Goal: Task Accomplishment & Management: Complete application form

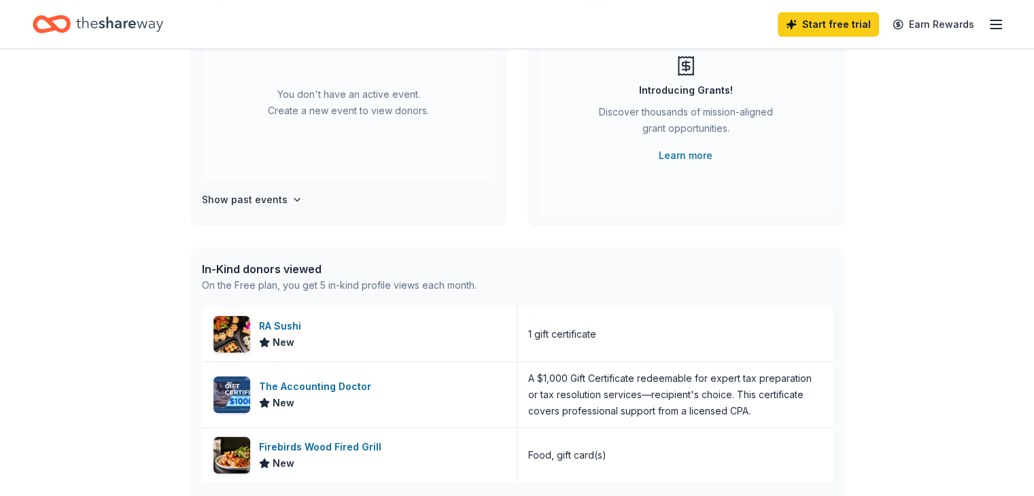
scroll to position [272, 0]
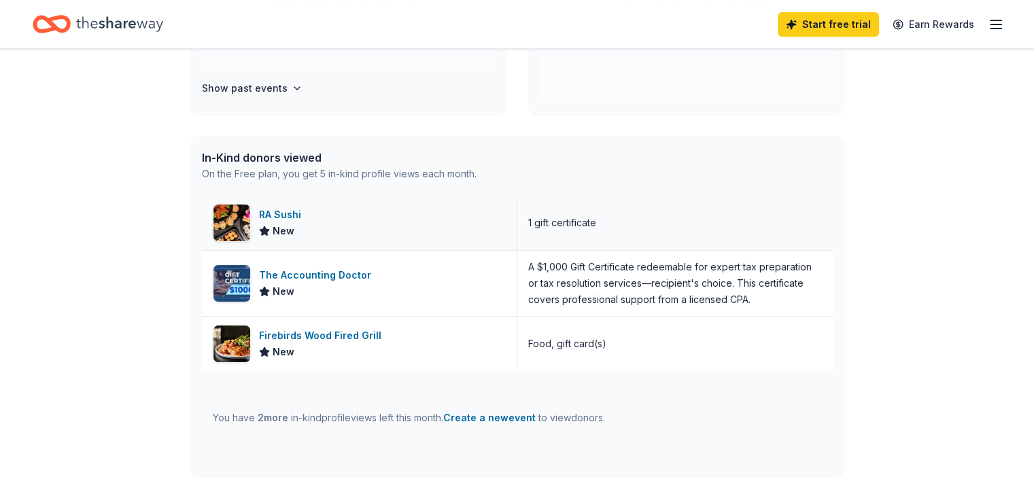
click at [438, 228] on div "RA Sushi New" at bounding box center [359, 223] width 315 height 54
click at [990, 24] on line "button" at bounding box center [995, 24] width 11 height 0
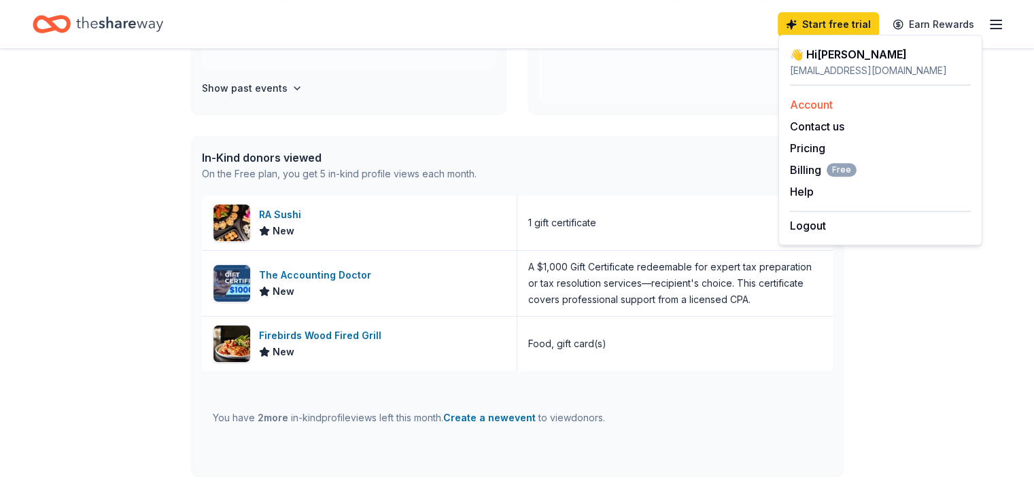
click at [804, 101] on link "Account" at bounding box center [811, 105] width 43 height 14
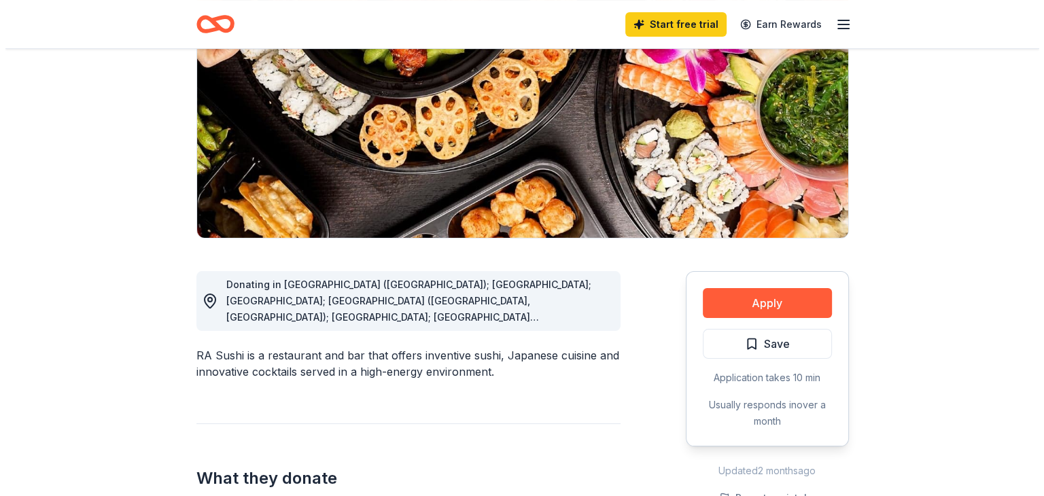
scroll to position [204, 0]
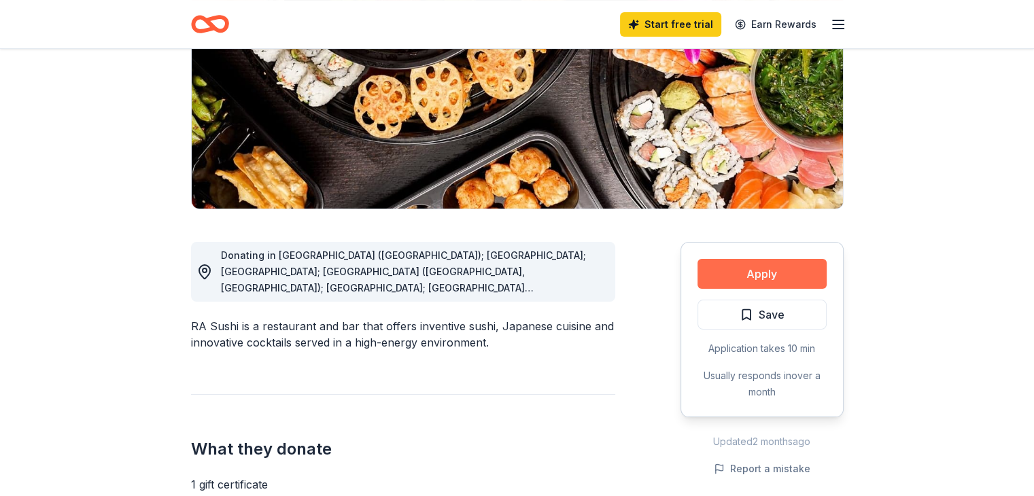
click at [783, 278] on button "Apply" at bounding box center [761, 274] width 129 height 30
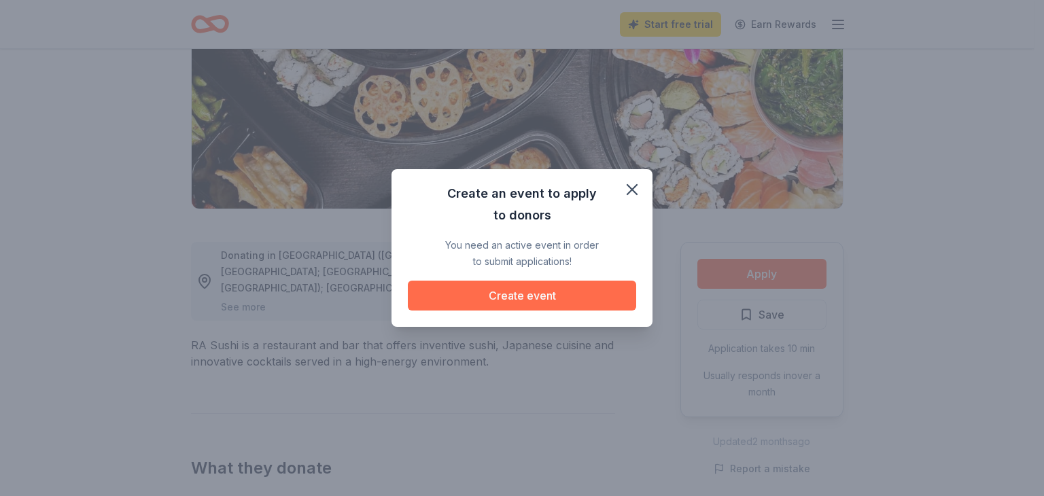
click at [565, 302] on button "Create event" at bounding box center [522, 296] width 228 height 30
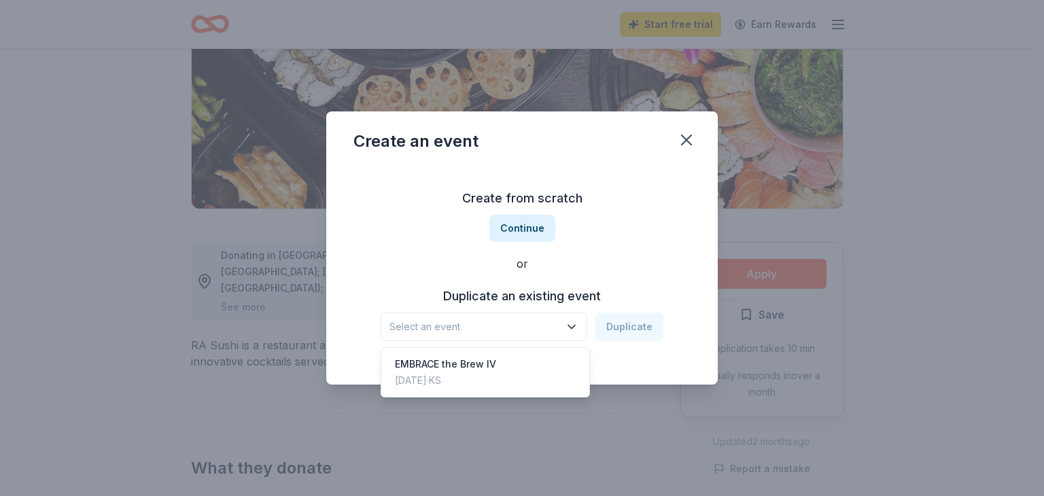
click at [569, 330] on icon "button" at bounding box center [572, 327] width 14 height 14
click at [506, 371] on div "EMBRACE the Brew IV [DATE] · KS" at bounding box center [485, 372] width 202 height 43
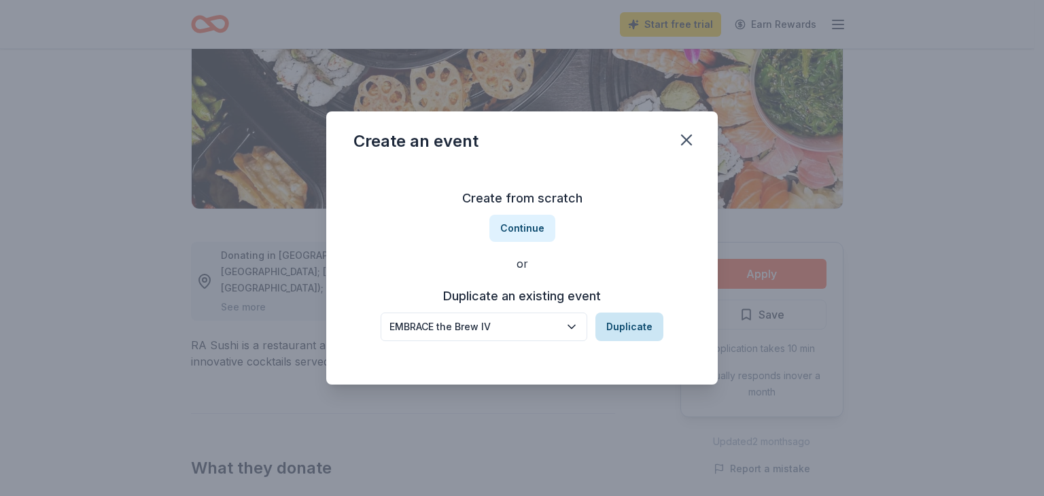
click at [614, 323] on button "Duplicate" at bounding box center [629, 327] width 68 height 29
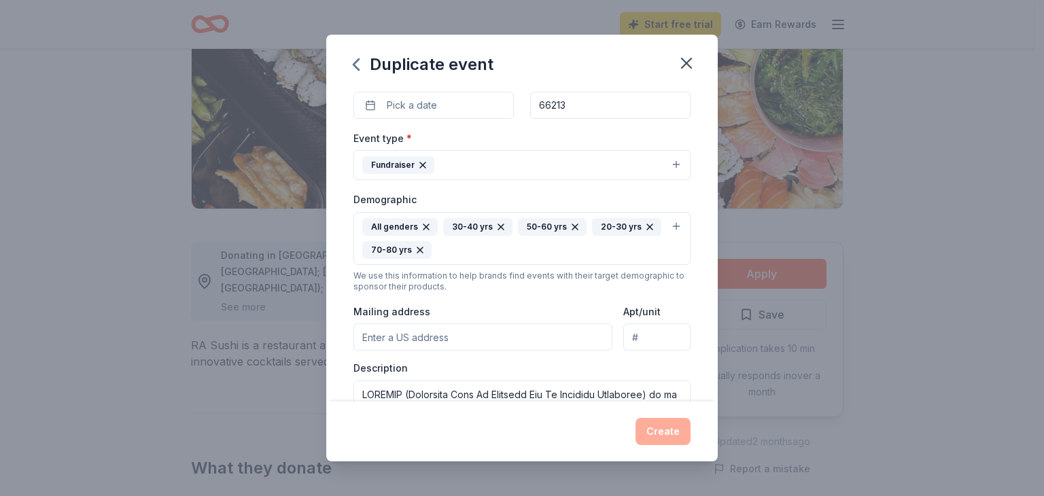
scroll to position [103, 0]
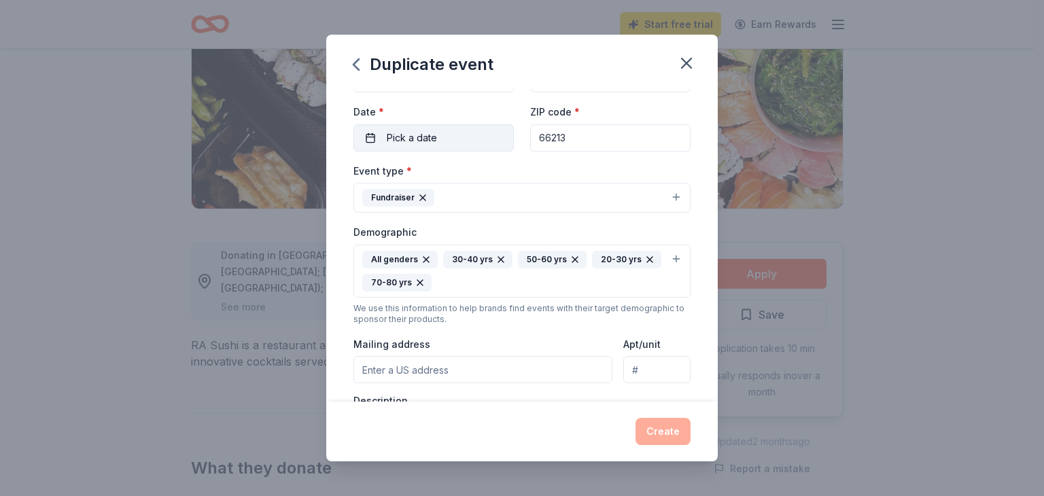
click at [442, 137] on button "Pick a date" at bounding box center [433, 137] width 160 height 27
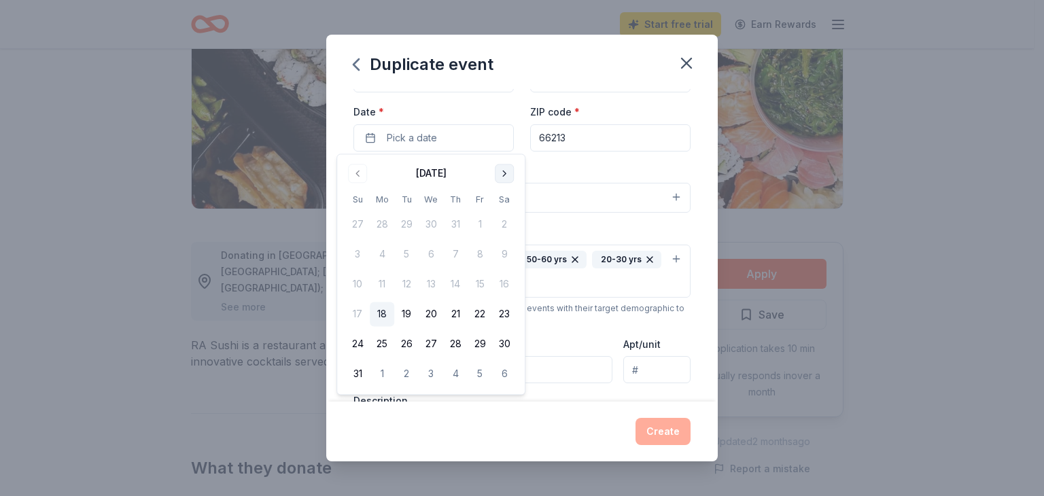
click at [504, 174] on button "Go to next month" at bounding box center [504, 173] width 19 height 19
click at [504, 248] on button "13" at bounding box center [504, 255] width 24 height 24
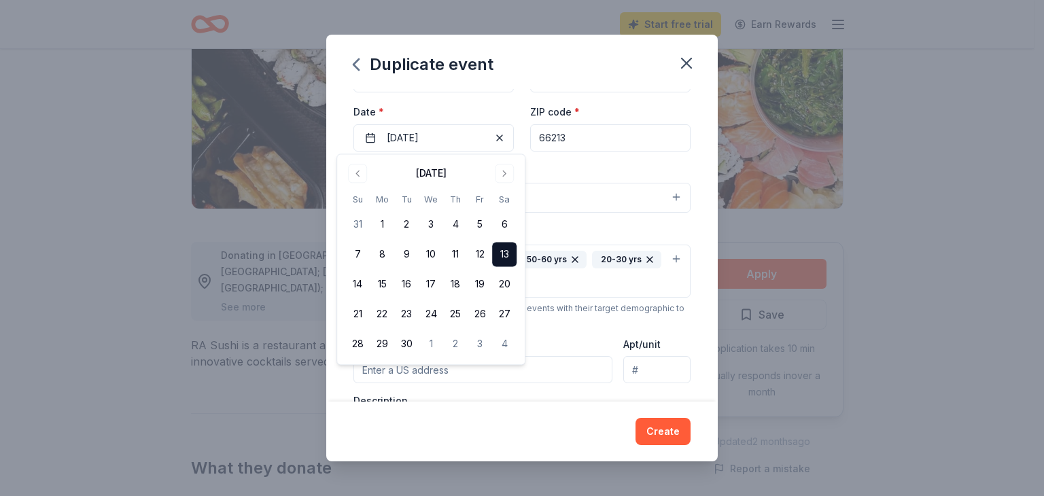
click at [605, 167] on div "Event type * Fundraiser" at bounding box center [521, 187] width 337 height 51
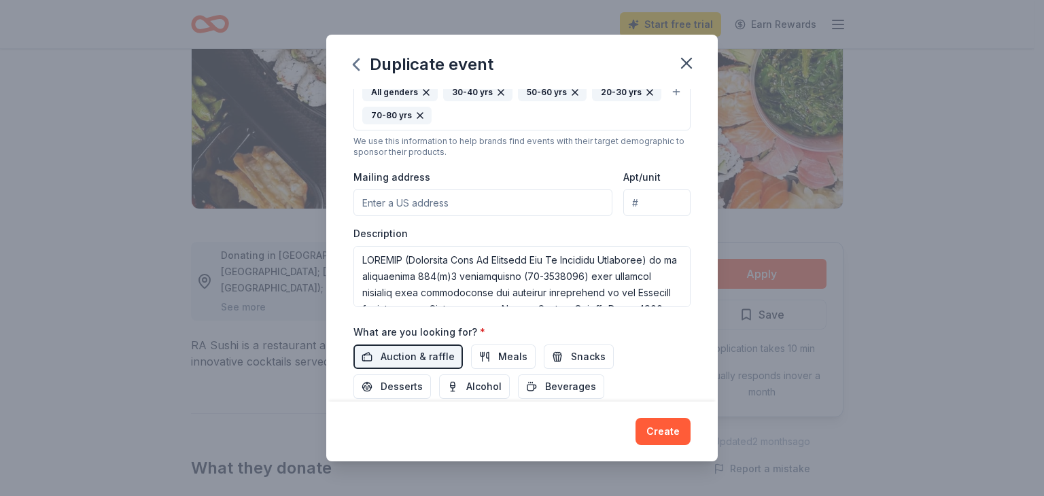
scroll to position [272, 0]
click at [422, 201] on input "Mailing address" at bounding box center [482, 201] width 259 height 27
type input "[STREET_ADDRESS]"
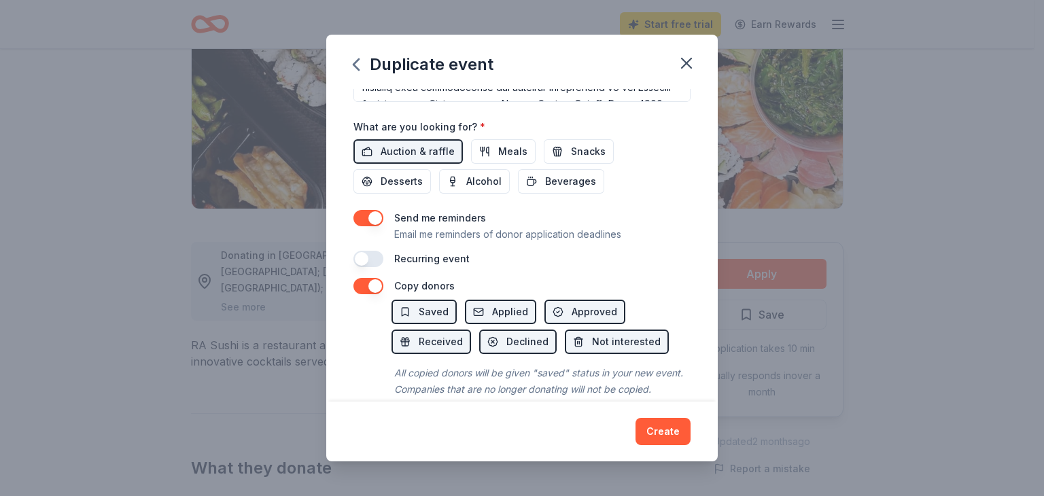
scroll to position [511, 0]
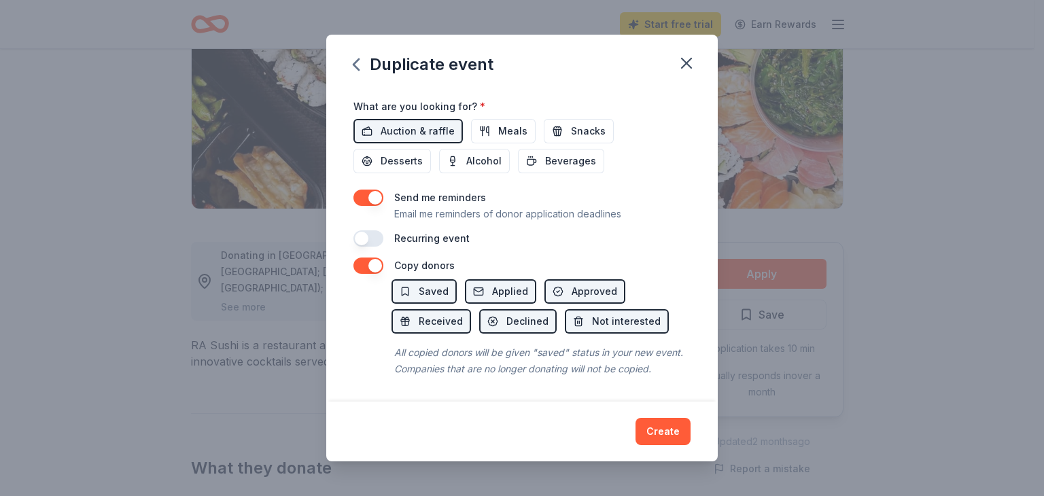
click at [375, 230] on button "button" at bounding box center [368, 238] width 30 height 16
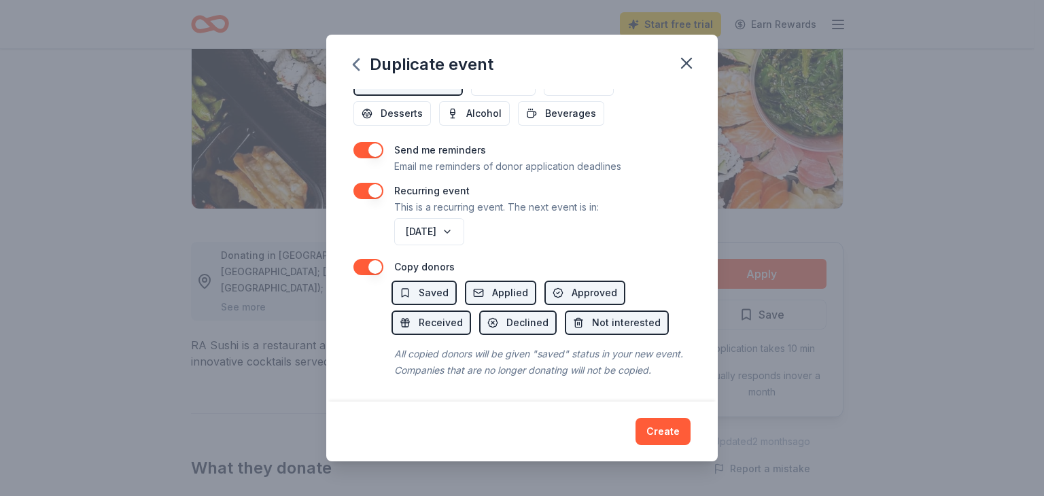
scroll to position [560, 0]
click at [652, 431] on button "Create" at bounding box center [662, 431] width 55 height 27
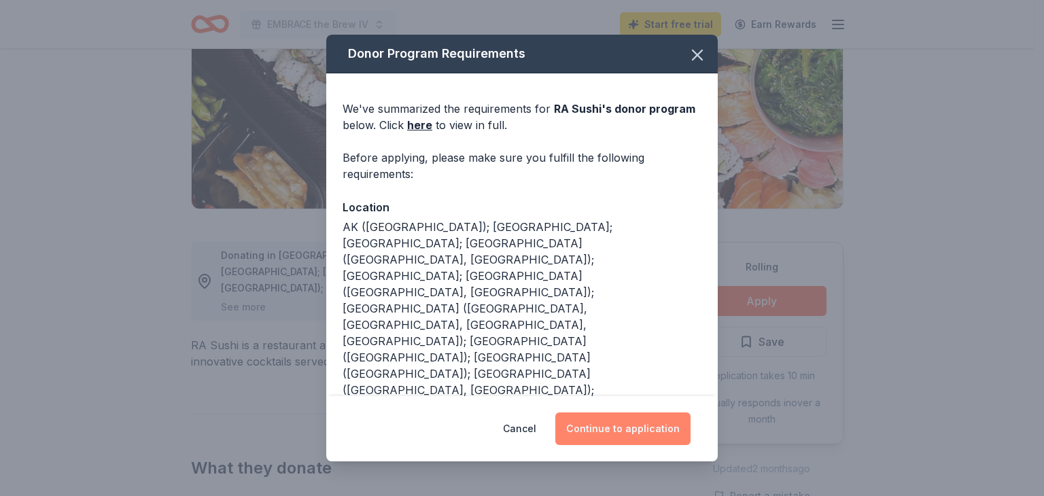
click at [606, 427] on button "Continue to application" at bounding box center [622, 428] width 135 height 33
